Goal: Information Seeking & Learning: Learn about a topic

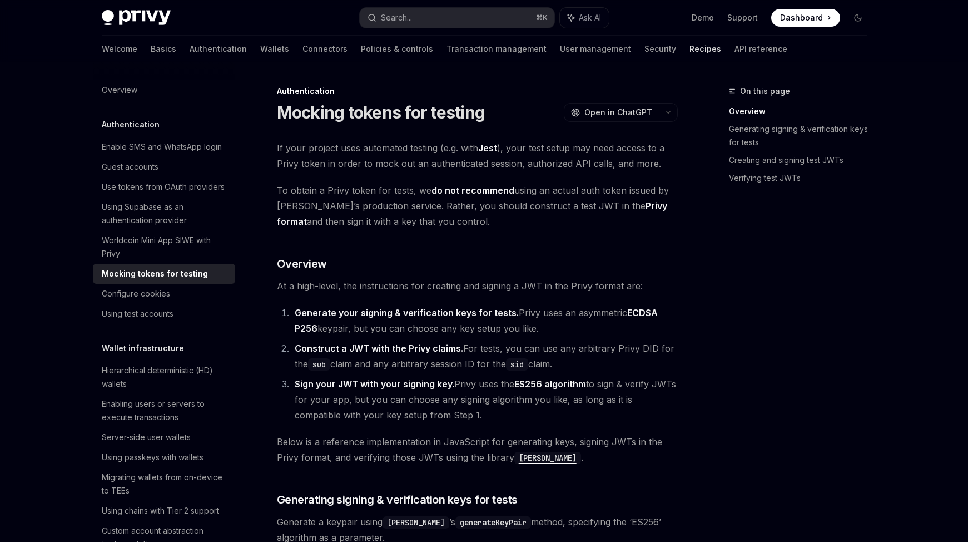
scroll to position [80, 0]
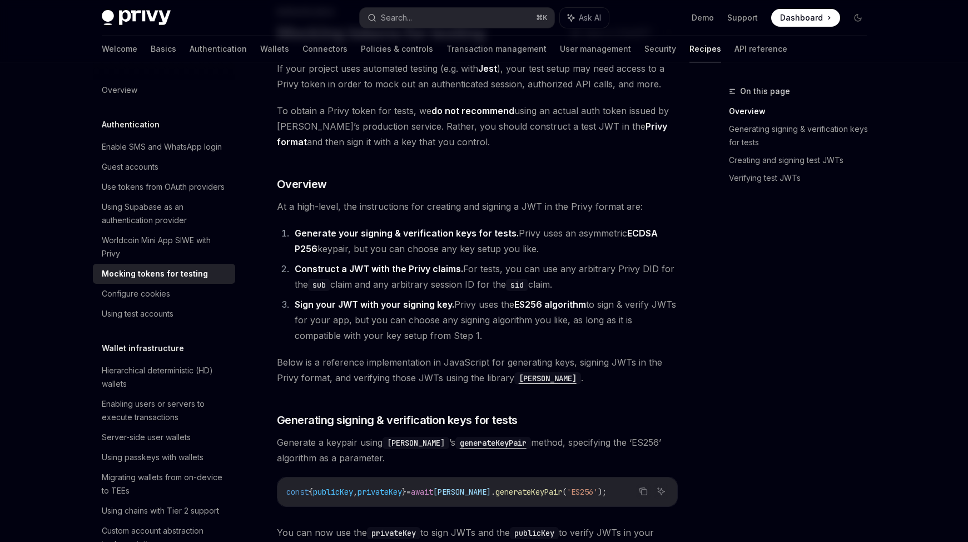
drag, startPoint x: 320, startPoint y: 140, endPoint x: 316, endPoint y: 135, distance: 6.7
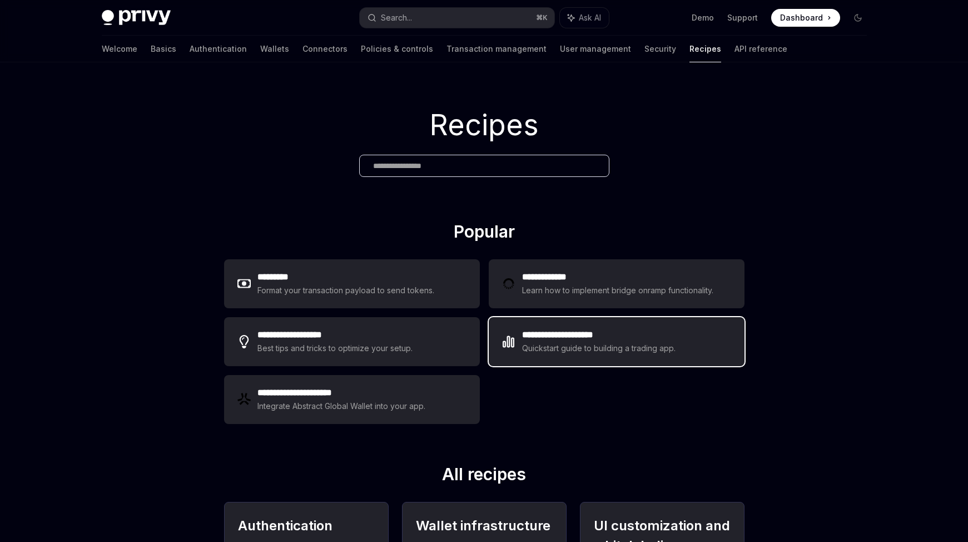
click at [599, 339] on h2 "**********" at bounding box center [599, 334] width 154 height 13
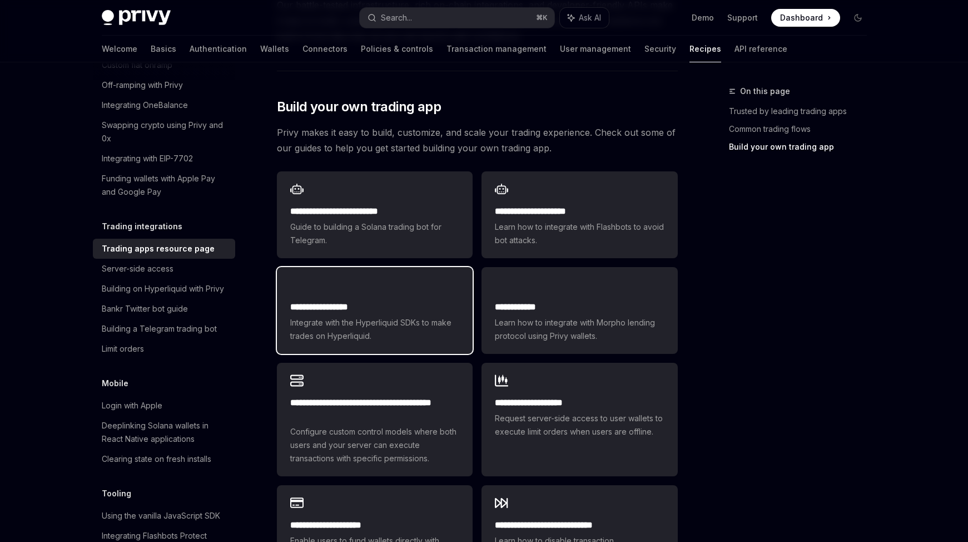
scroll to position [549, 0]
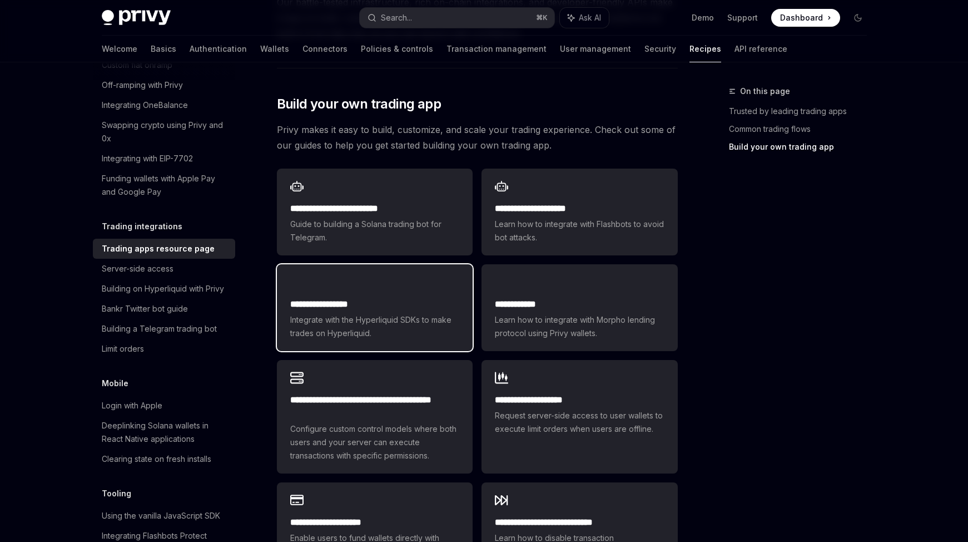
click at [326, 313] on span "Integrate with the Hyperliquid SDKs to make trades on Hyperliquid." at bounding box center [374, 326] width 169 height 27
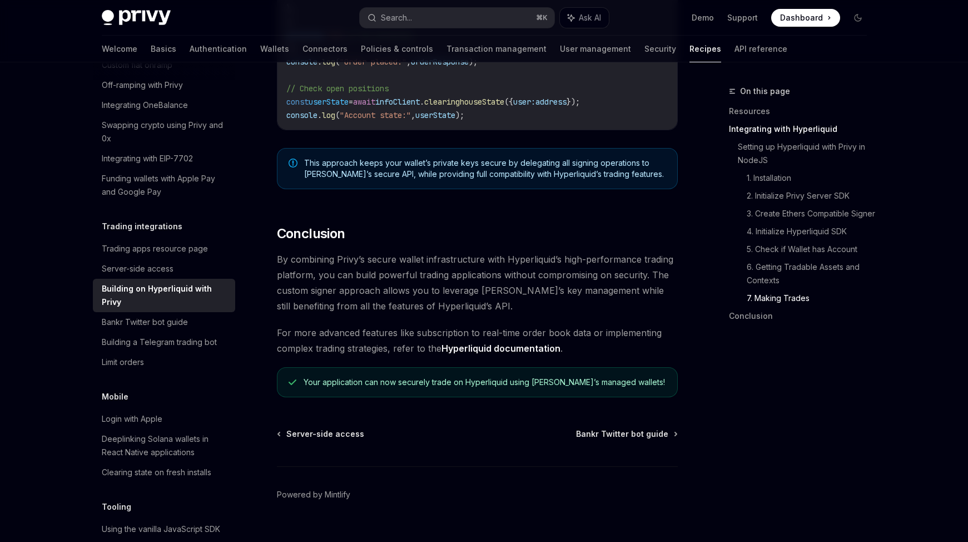
scroll to position [2214, 0]
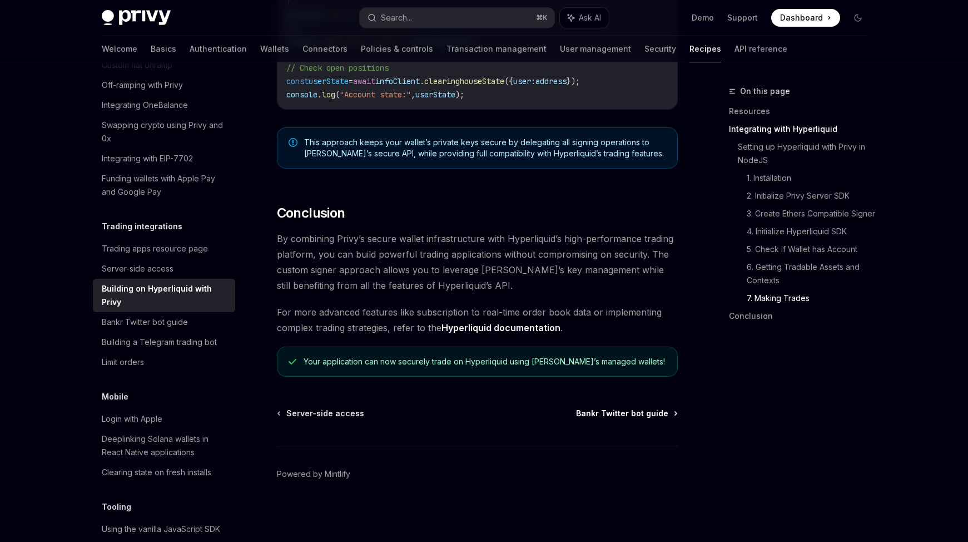
click at [610, 418] on span "Bankr Twitter bot guide" at bounding box center [622, 413] width 92 height 11
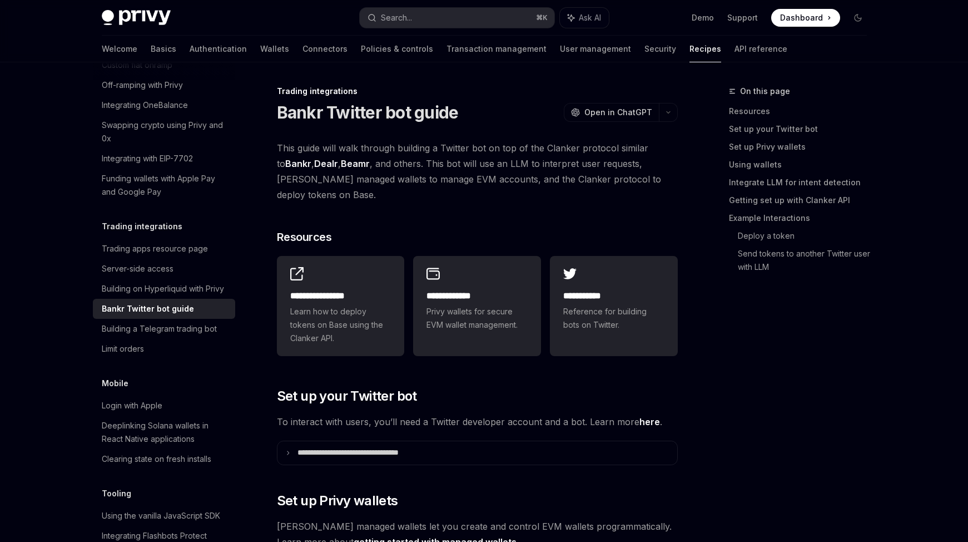
type textarea "*"
click at [349, 165] on link "Beamr" at bounding box center [355, 164] width 29 height 12
click at [322, 166] on link "Dealr" at bounding box center [326, 164] width 24 height 12
click at [285, 165] on link "Bankr" at bounding box center [298, 164] width 26 height 12
